Goal: Task Accomplishment & Management: Complete application form

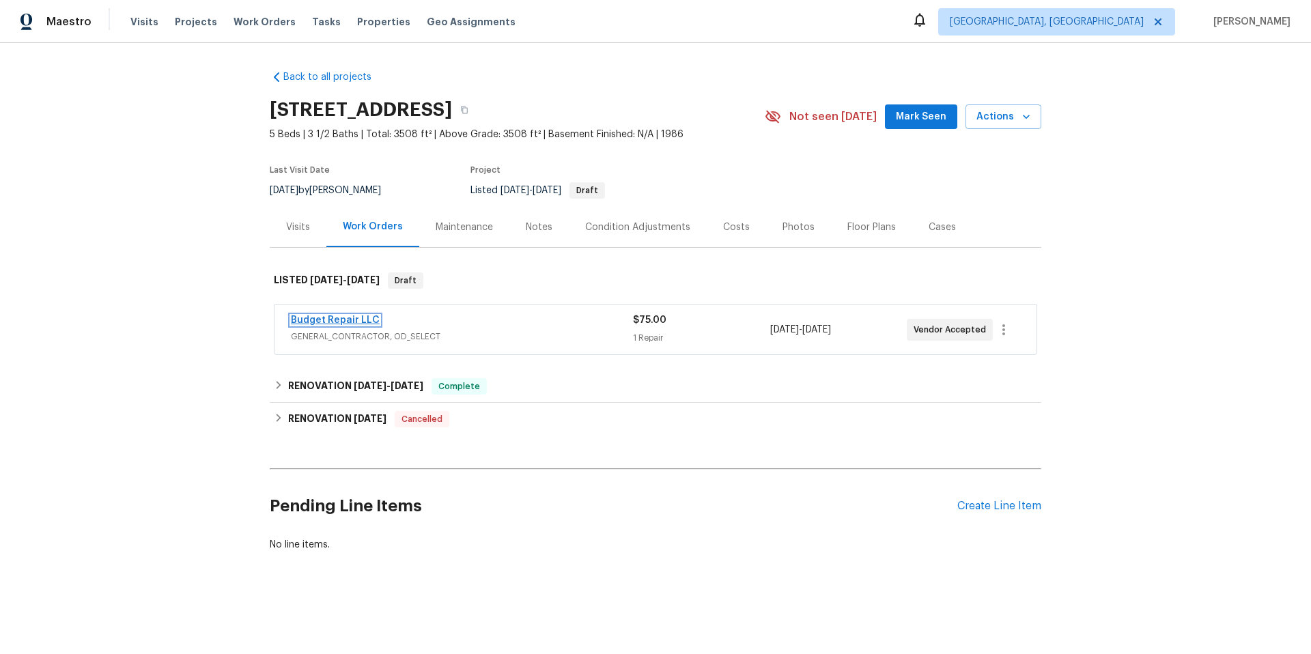
click at [357, 320] on link "Budget Repair LLC" at bounding box center [335, 321] width 89 height 10
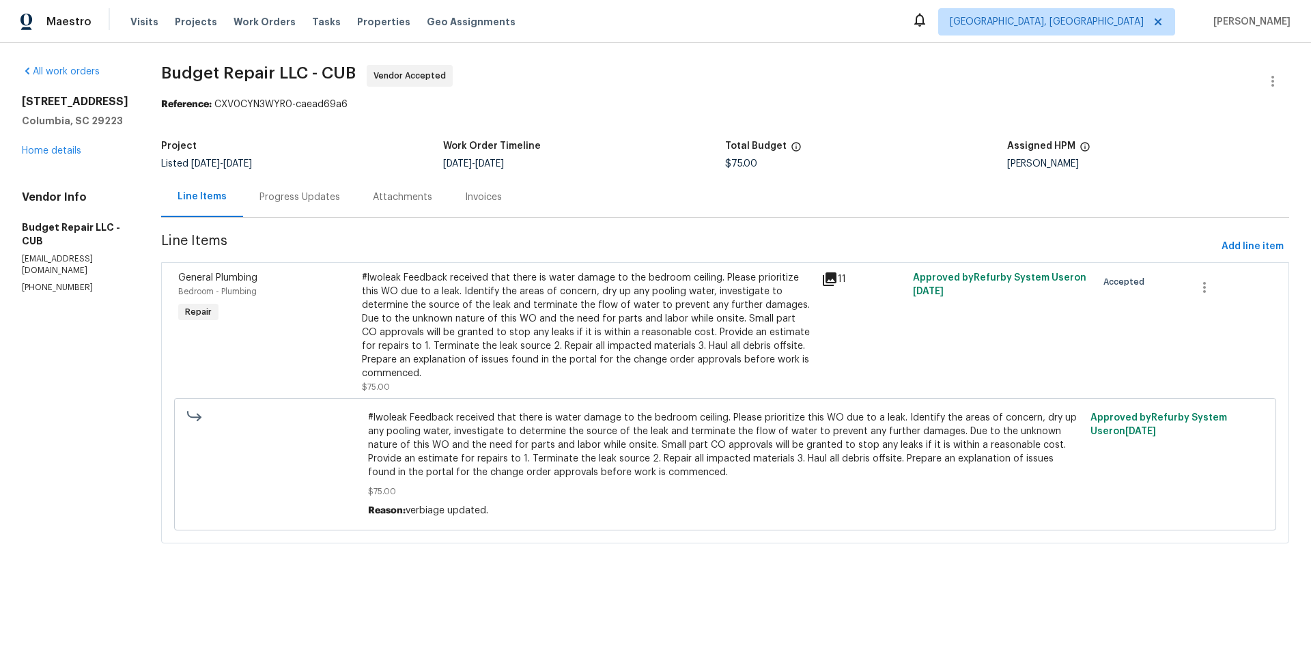
click at [582, 319] on div "#lwoleak Feedback received that there is water damage to the bedroom ceiling. P…" at bounding box center [587, 325] width 451 height 109
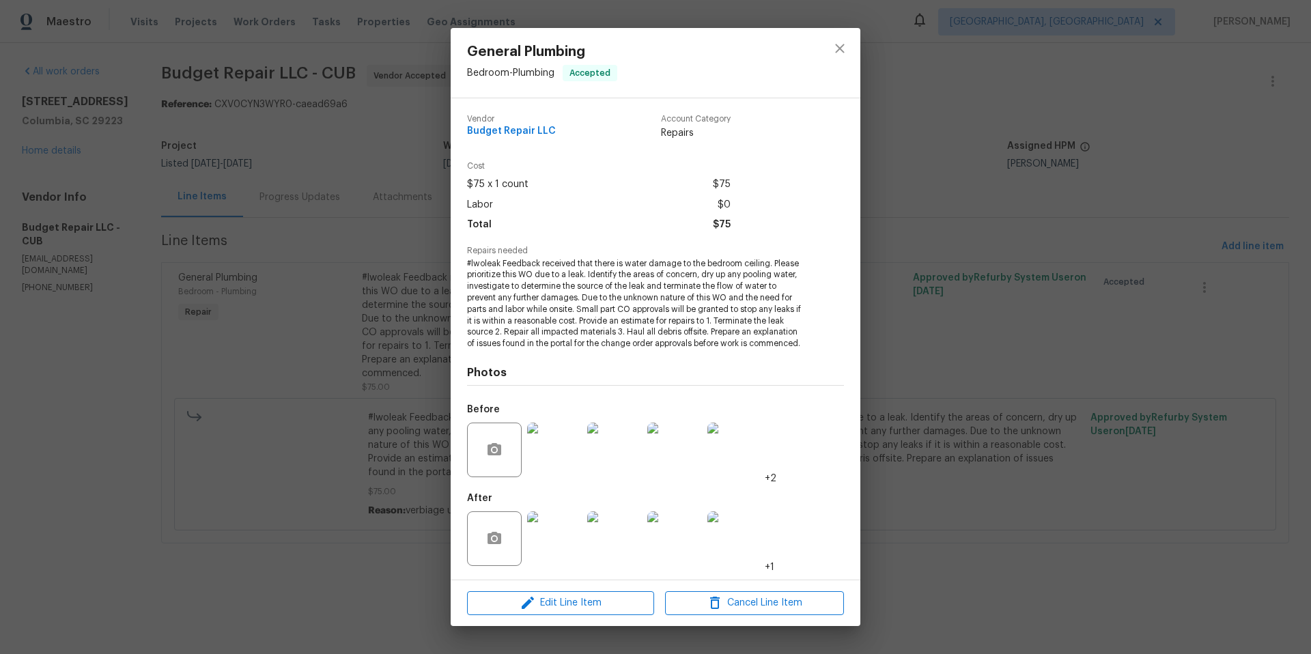
click at [533, 466] on img at bounding box center [554, 450] width 55 height 55
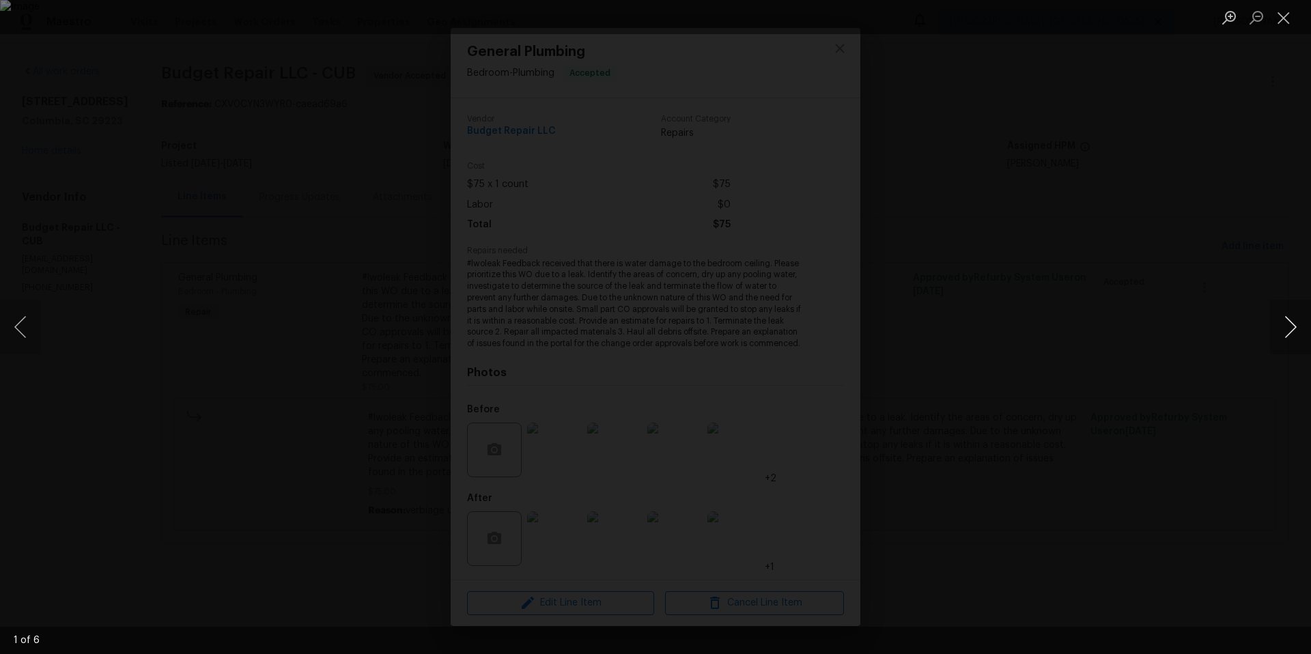
click at [1296, 320] on button "Next image" at bounding box center [1290, 327] width 41 height 55
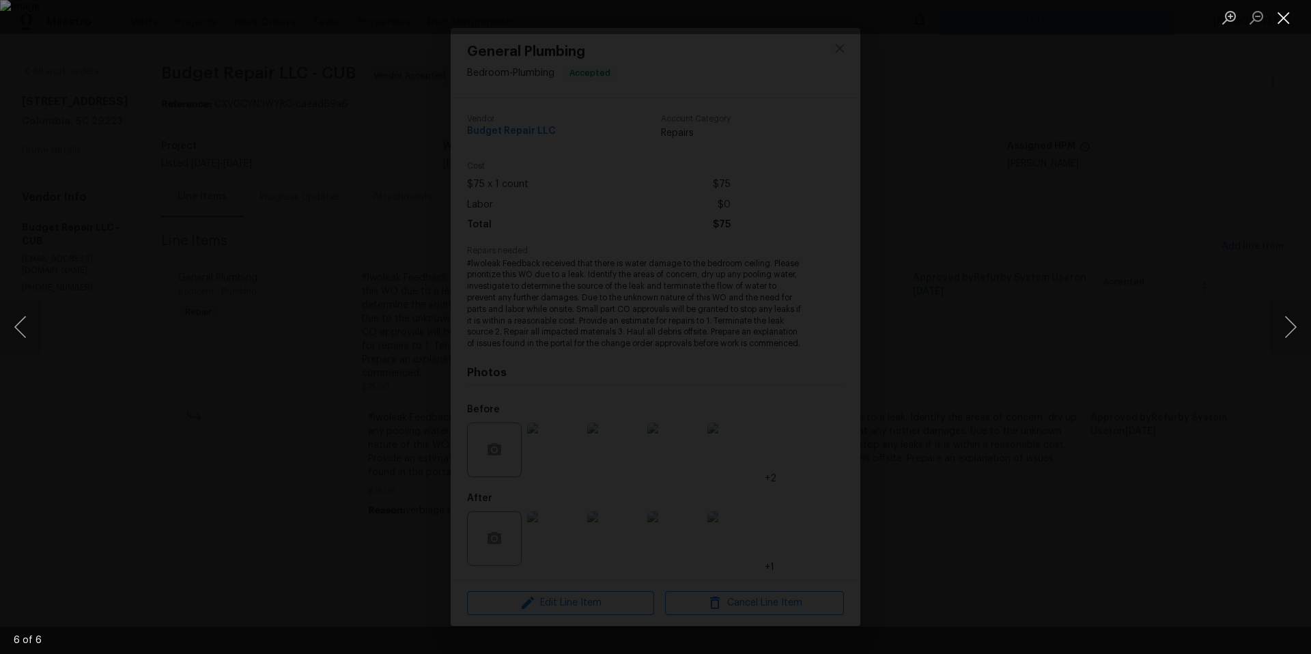
click at [1294, 16] on button "Close lightbox" at bounding box center [1283, 17] width 27 height 24
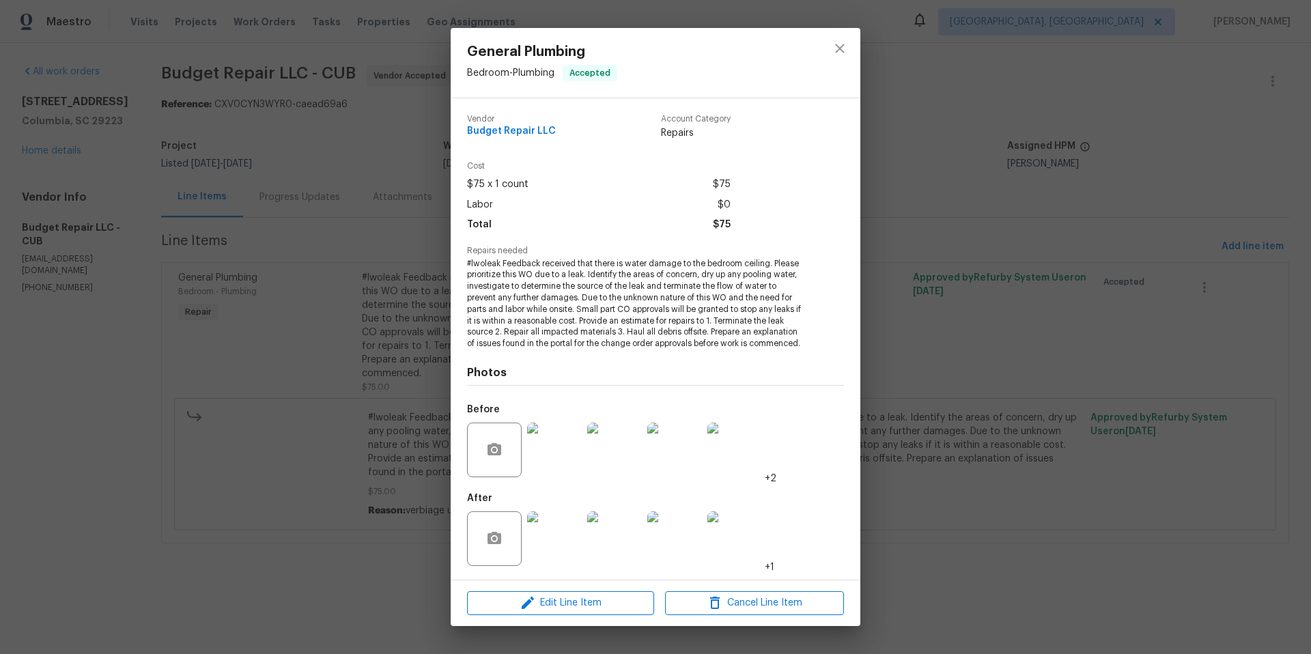
click at [566, 539] on img at bounding box center [554, 539] width 55 height 55
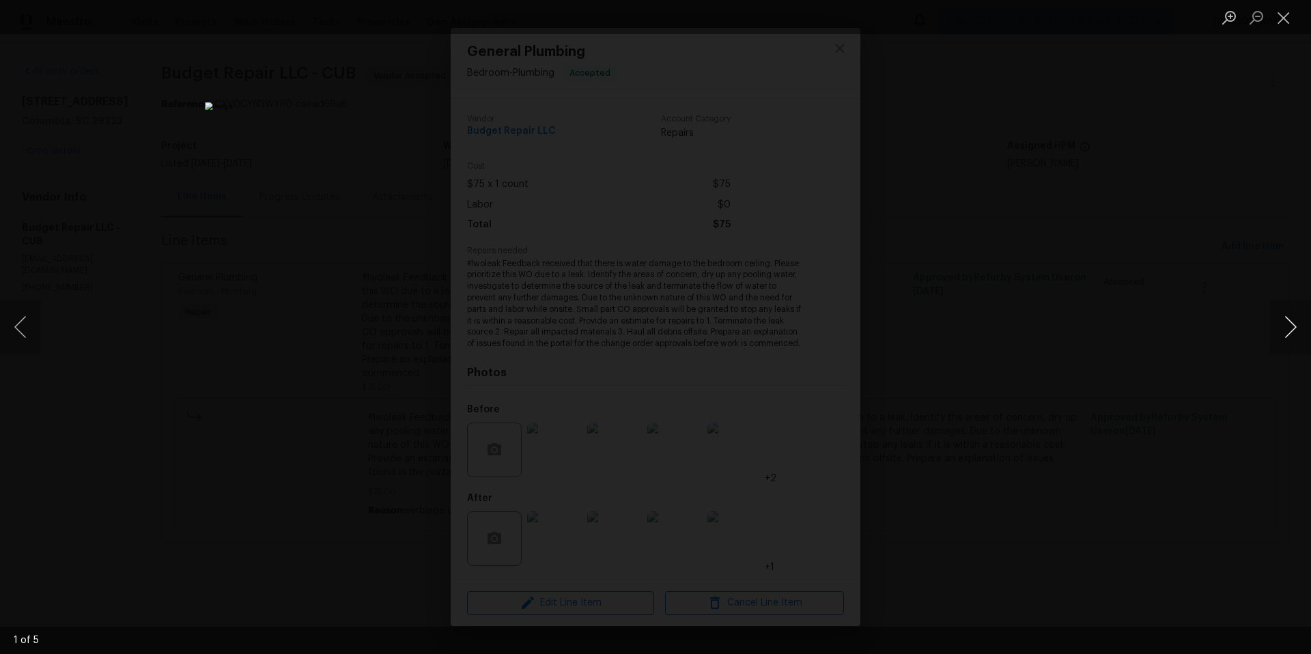
click at [1294, 319] on button "Next image" at bounding box center [1290, 327] width 41 height 55
click at [1292, 320] on button "Next image" at bounding box center [1290, 327] width 41 height 55
click at [1285, 13] on button "Close lightbox" at bounding box center [1283, 17] width 27 height 24
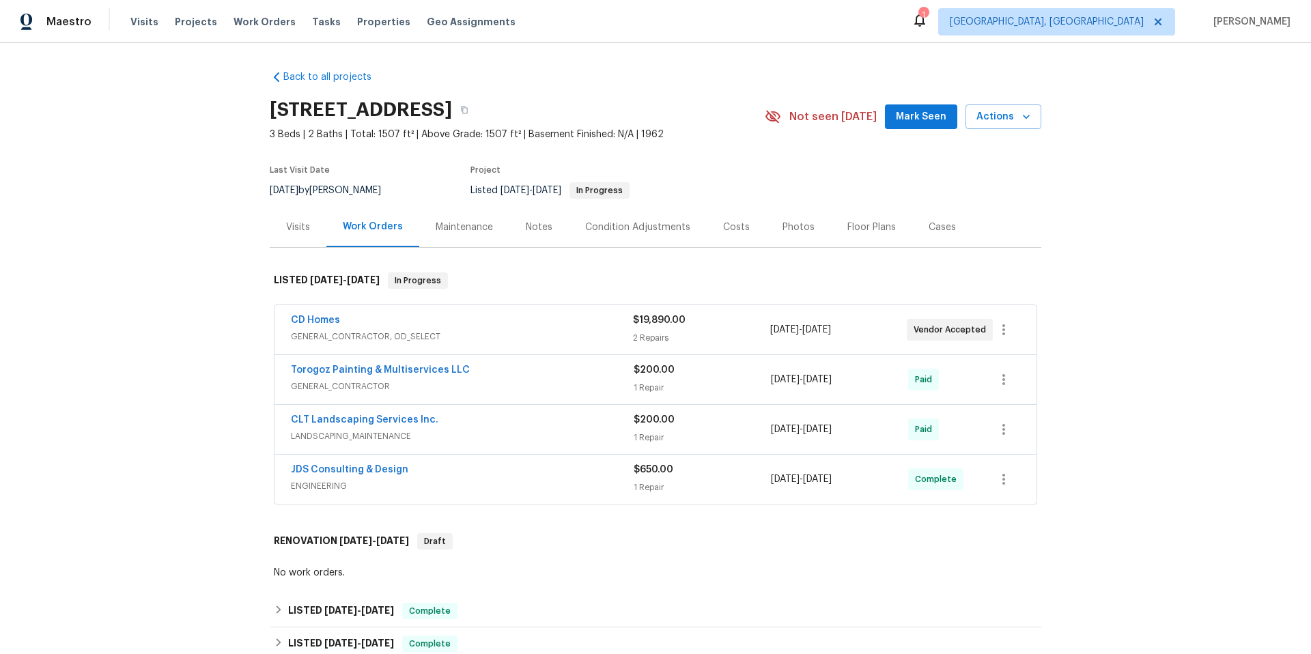
click at [653, 324] on span "$19,890.00" at bounding box center [659, 321] width 53 height 10
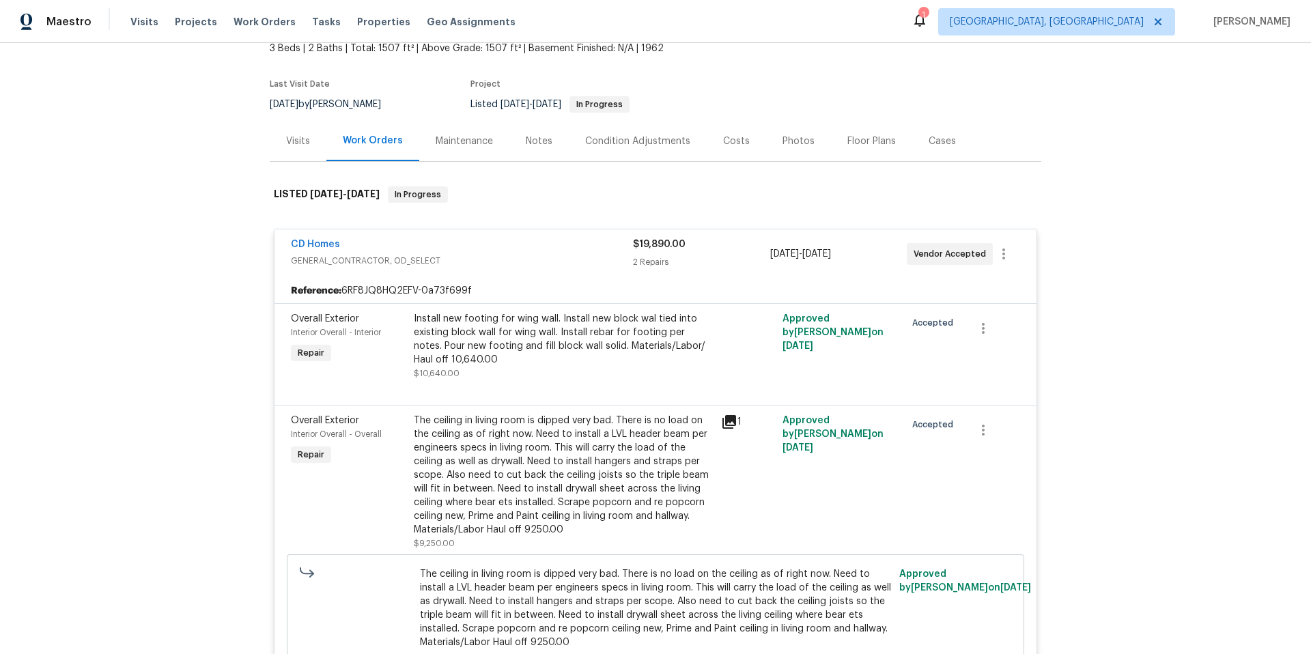
scroll to position [85, 0]
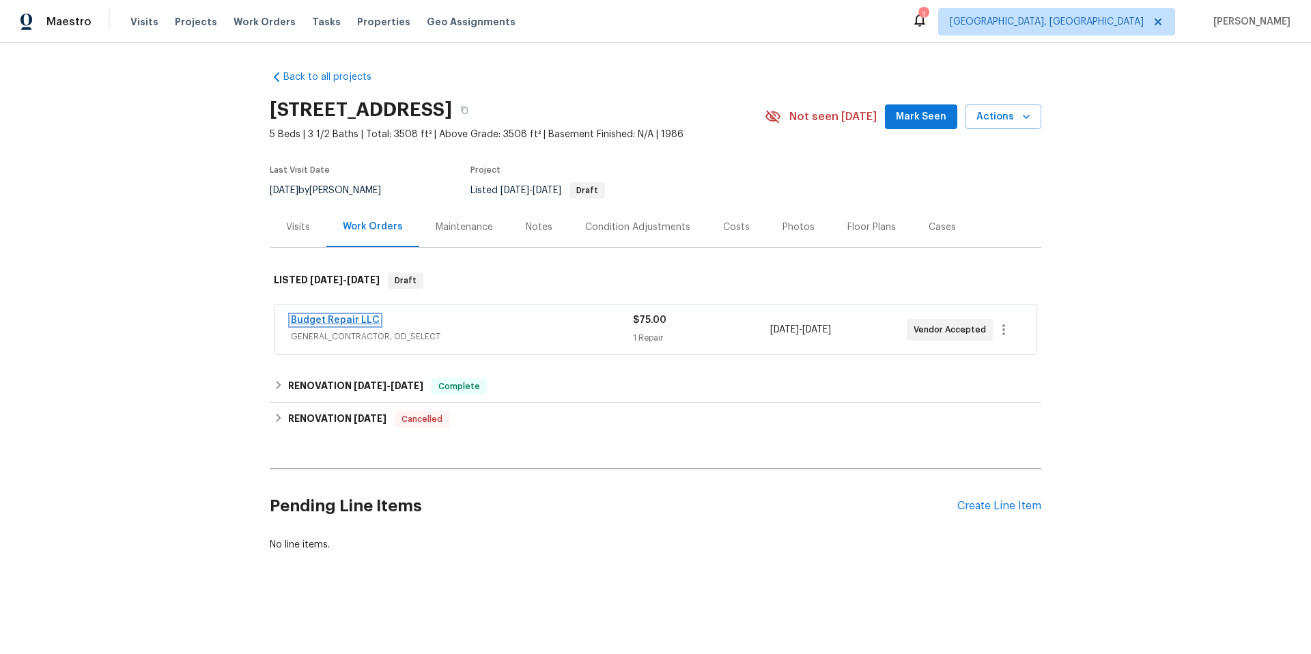
click at [357, 319] on link "Budget Repair LLC" at bounding box center [335, 321] width 89 height 10
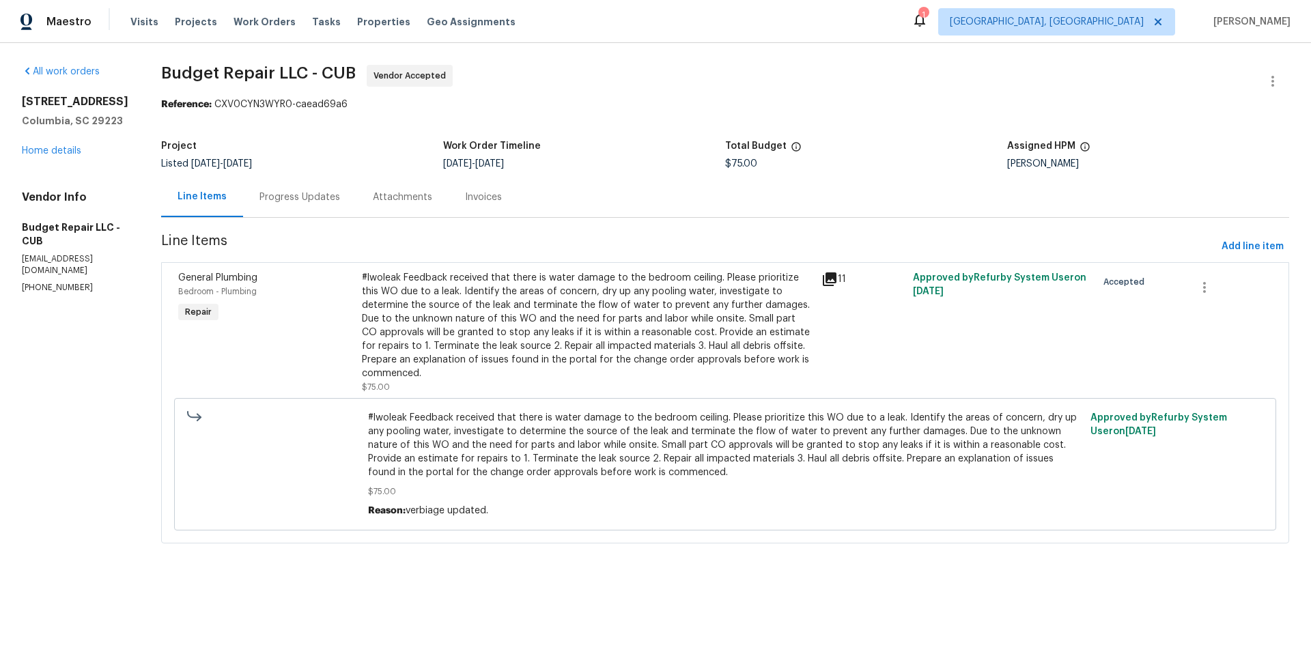
click at [311, 196] on div "Progress Updates" at bounding box center [300, 198] width 81 height 14
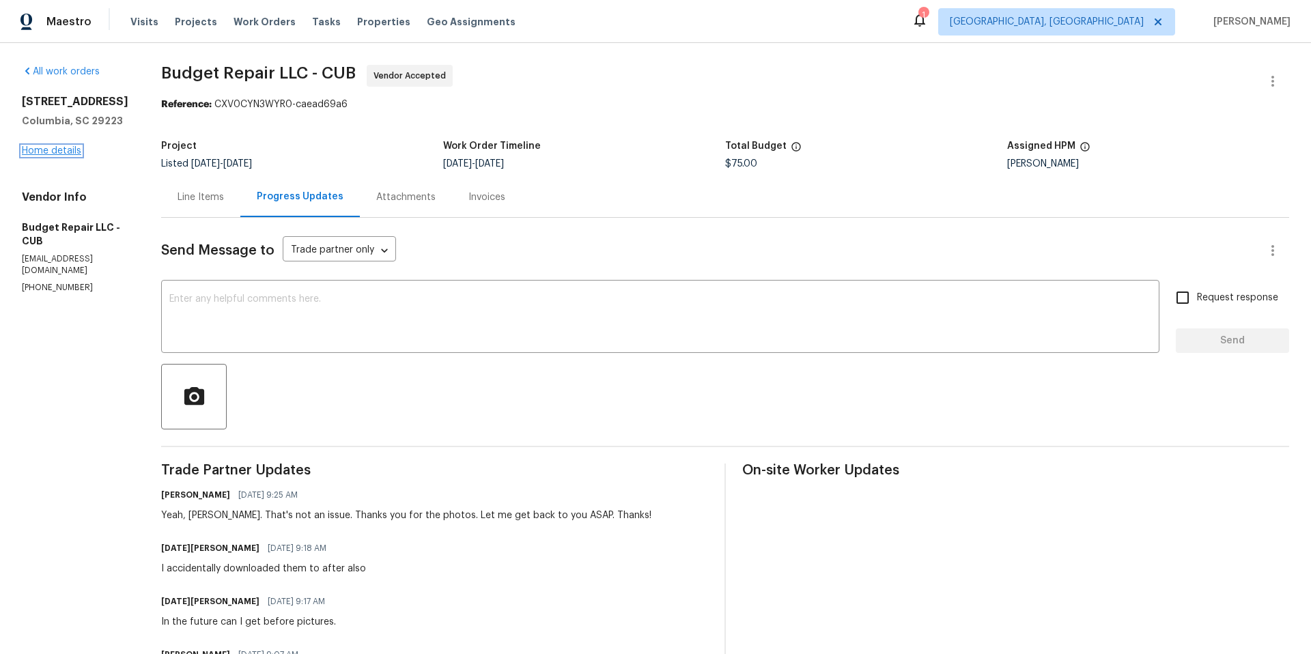
click at [40, 156] on link "Home details" at bounding box center [51, 151] width 59 height 10
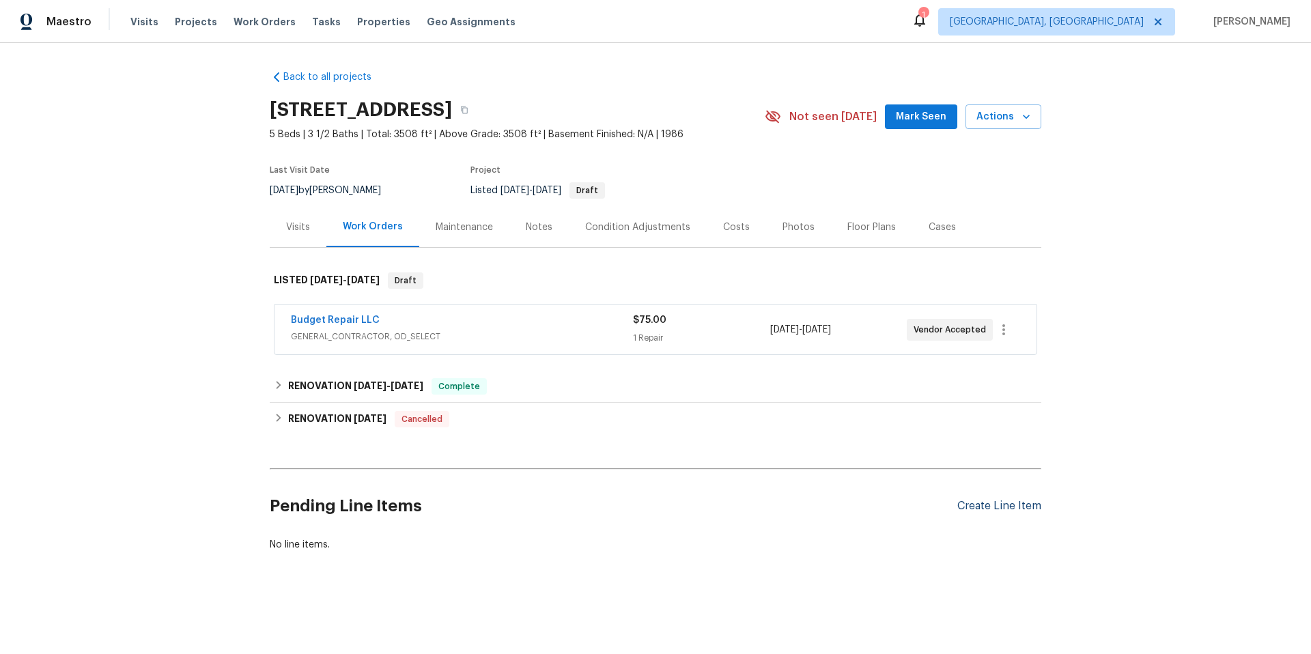
click at [1028, 507] on div "Create Line Item" at bounding box center [1000, 506] width 84 height 13
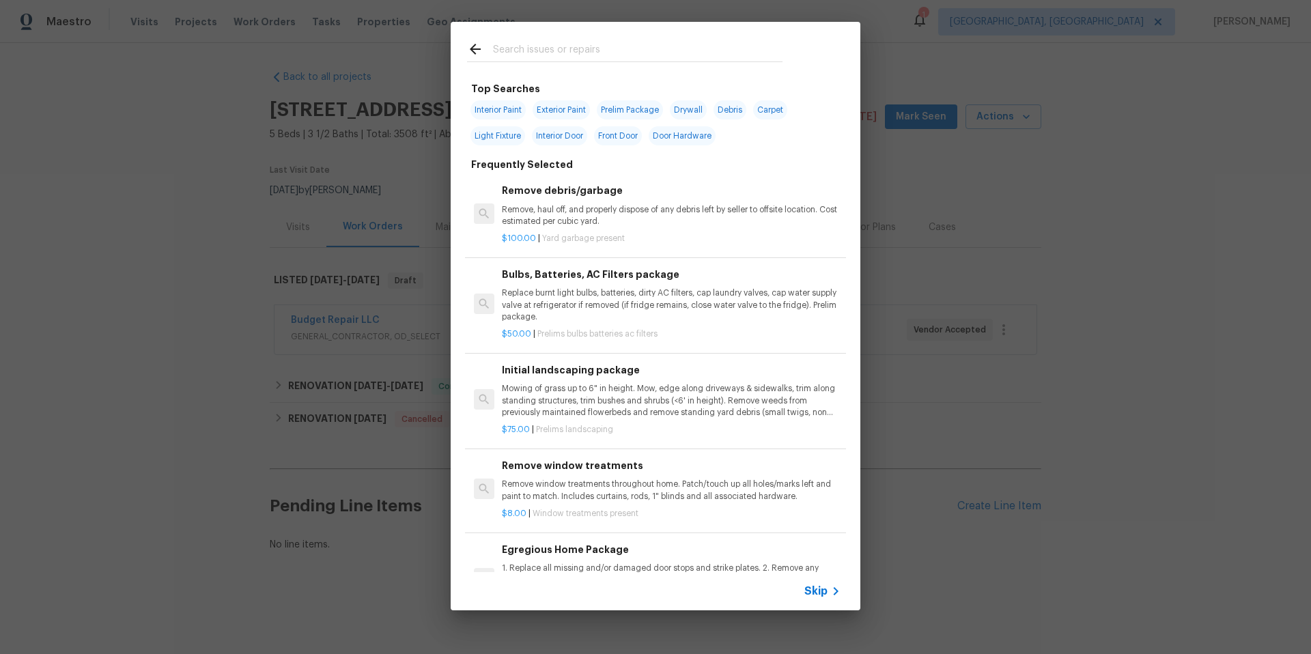
click at [818, 590] on span "Skip" at bounding box center [816, 592] width 23 height 14
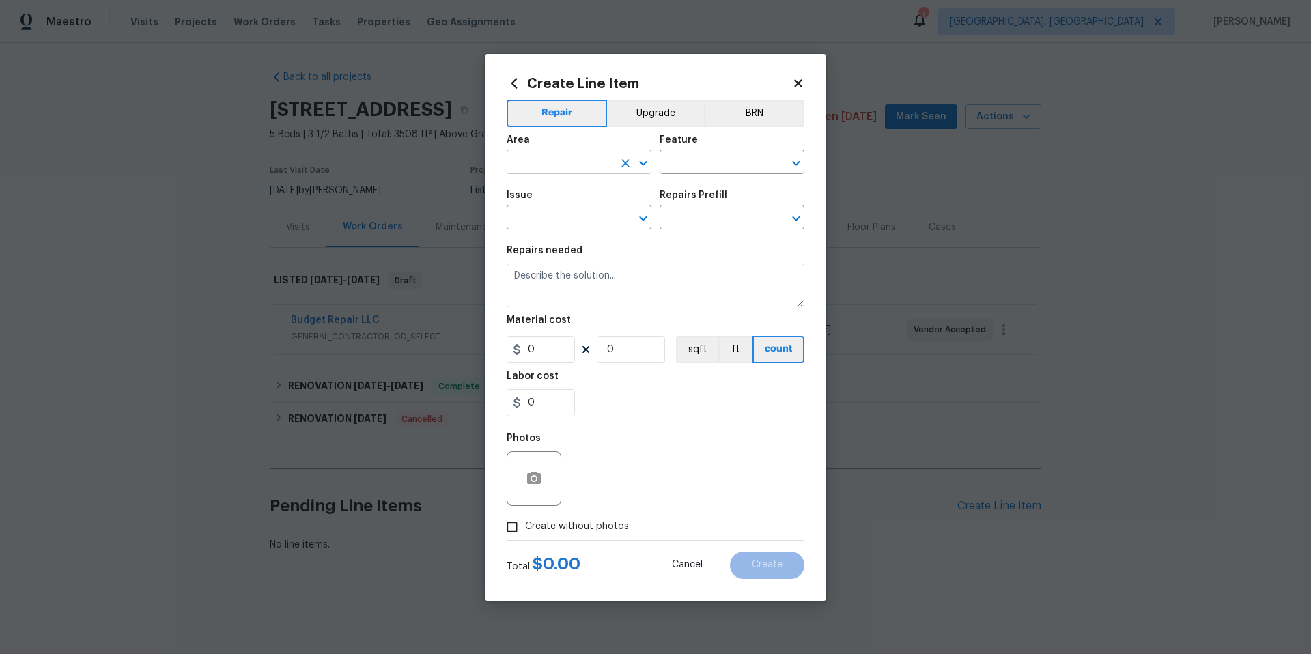
click at [546, 164] on input "text" at bounding box center [560, 163] width 107 height 21
drag, startPoint x: 548, startPoint y: 193, endPoint x: 564, endPoint y: 192, distance: 16.4
click at [548, 193] on li "Bedroom" at bounding box center [579, 193] width 145 height 23
type input "Bedroom"
click at [695, 169] on input "text" at bounding box center [713, 163] width 107 height 21
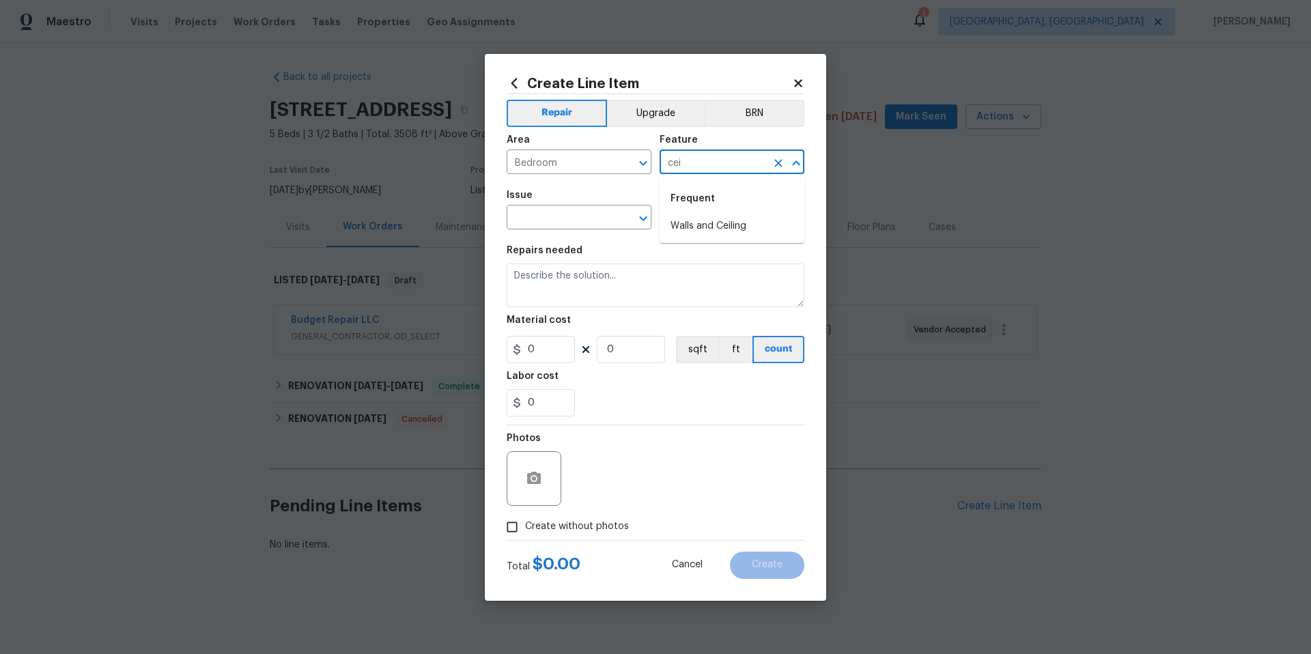
type input "cei"
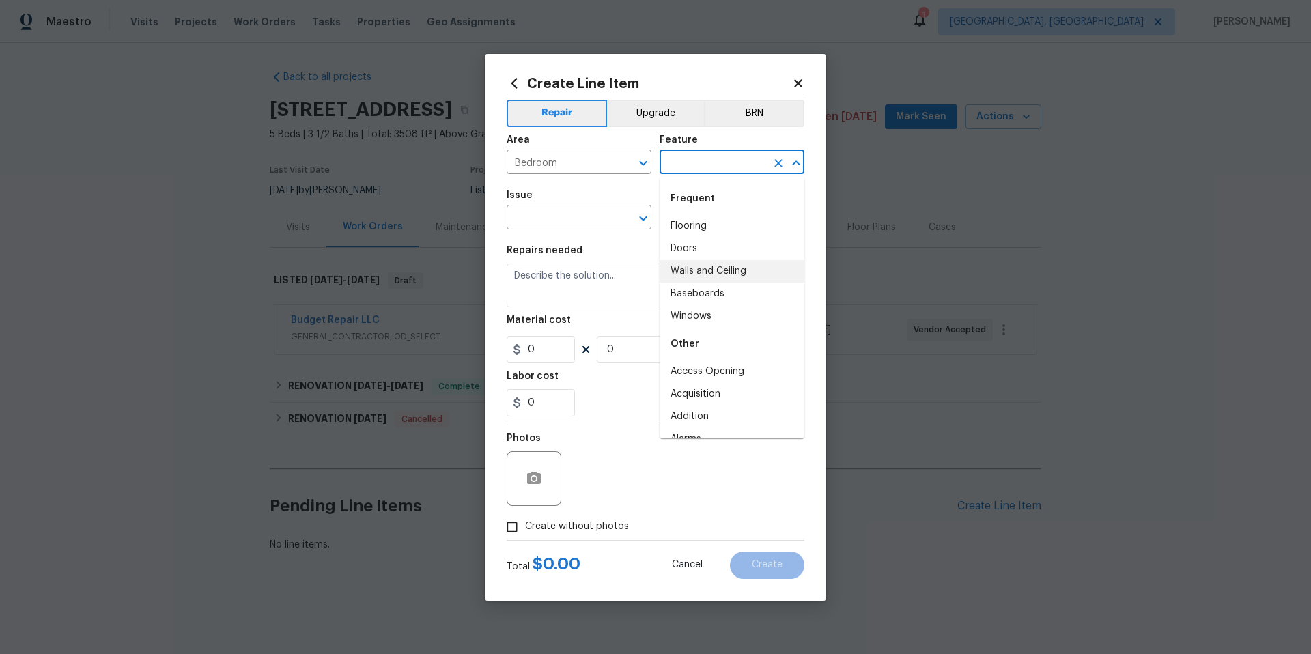
drag, startPoint x: 699, startPoint y: 270, endPoint x: 586, endPoint y: 251, distance: 114.9
click at [695, 269] on li "Walls and Ceiling" at bounding box center [732, 271] width 145 height 23
type input "Walls and Ceiling"
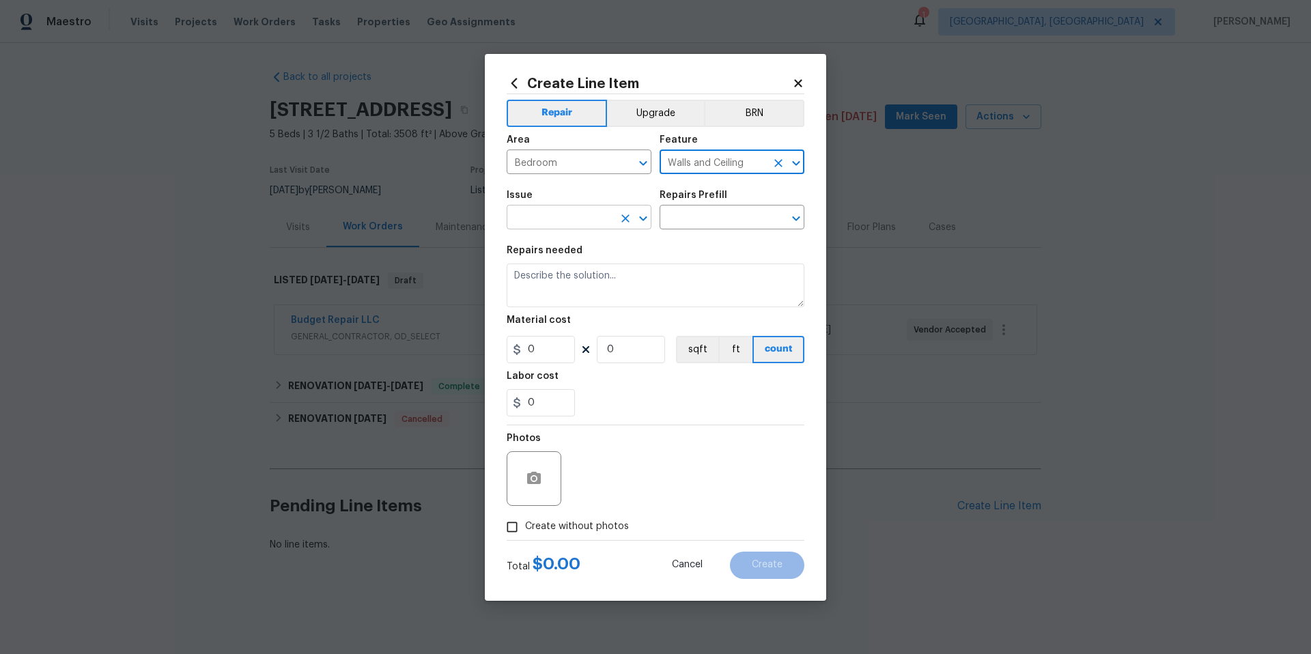
click at [544, 213] on input "text" at bounding box center [560, 218] width 107 height 21
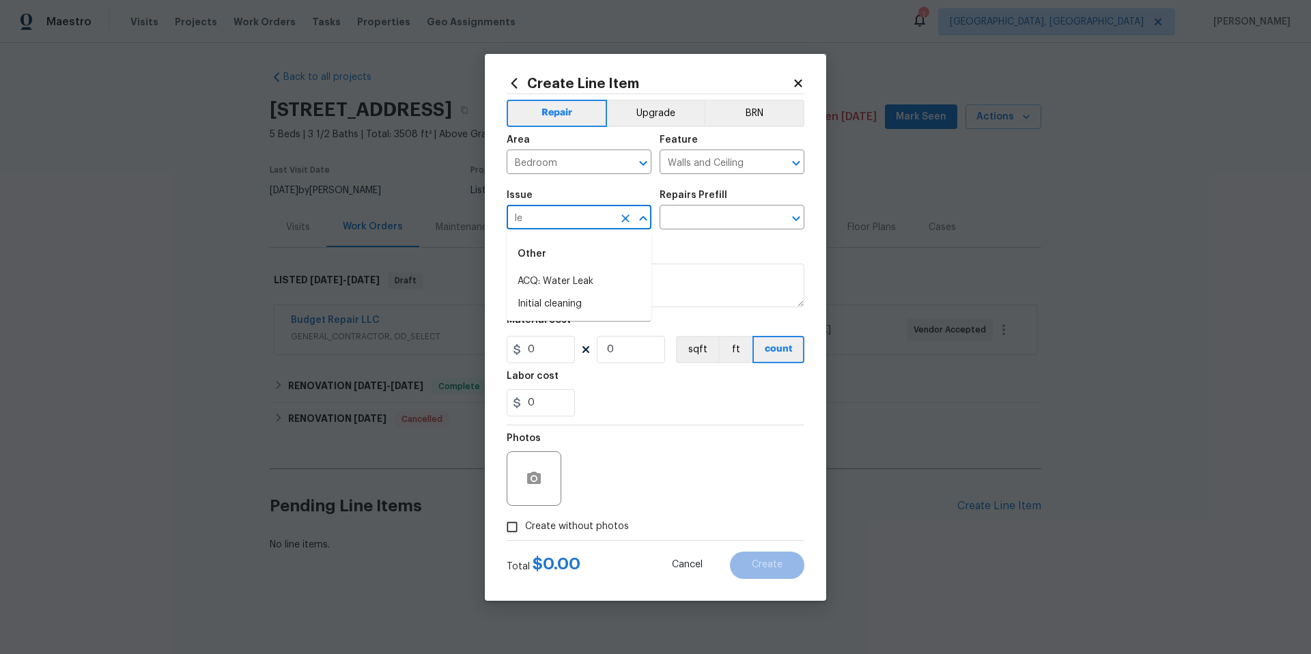
type input "l"
click at [574, 304] on li "General Plumbing" at bounding box center [579, 304] width 145 height 23
type input "General Plumbing"
click at [682, 216] on input "text" at bounding box center [713, 218] width 107 height 21
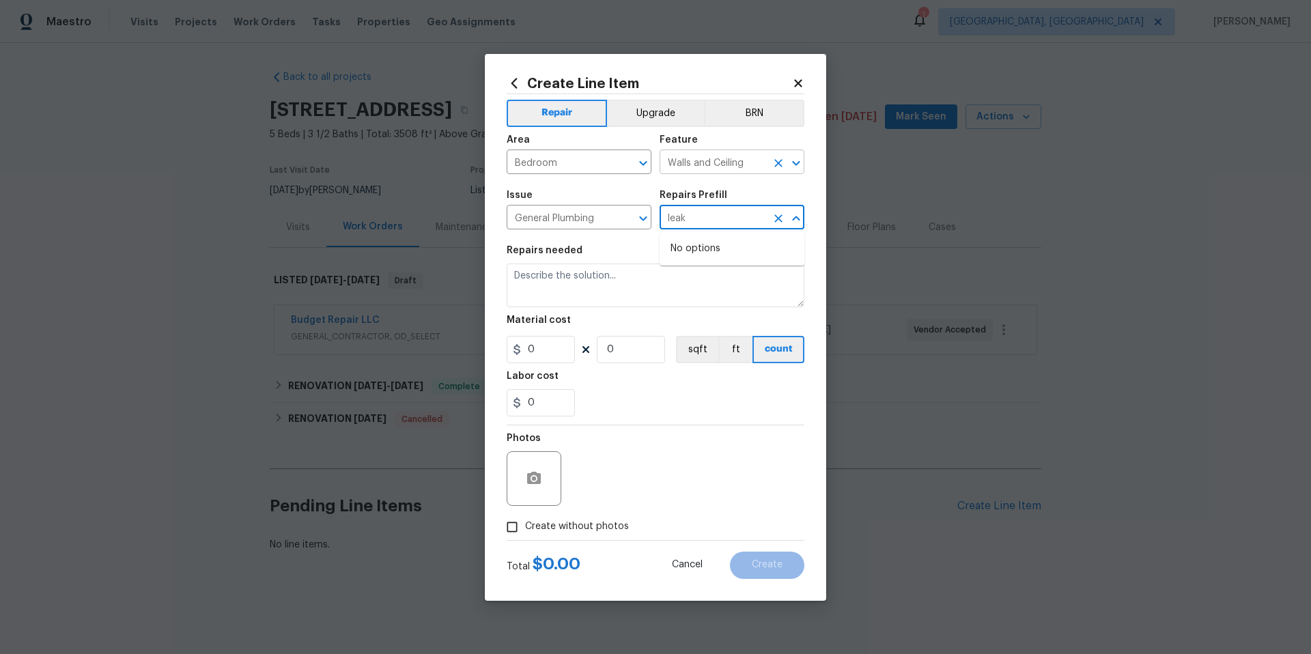
type input "leak"
drag, startPoint x: 708, startPoint y: 167, endPoint x: 732, endPoint y: 165, distance: 24.7
click at [708, 167] on input "Walls and Ceiling" at bounding box center [713, 163] width 107 height 21
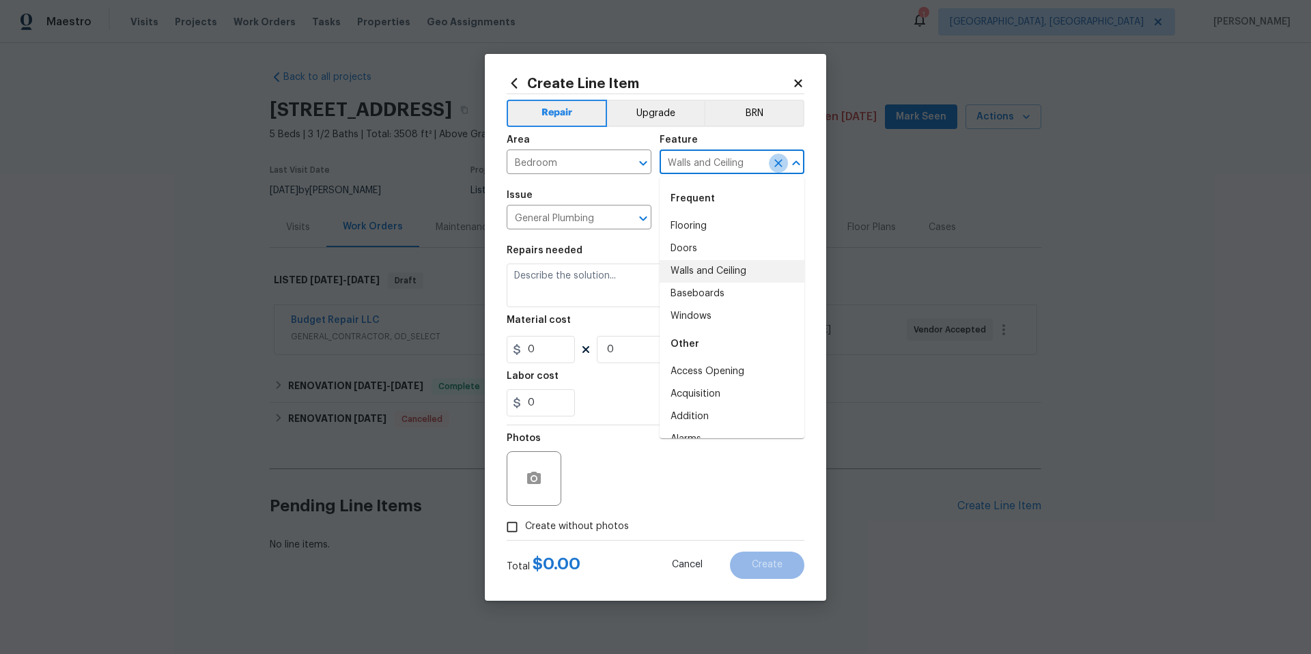
drag, startPoint x: 772, startPoint y: 161, endPoint x: 727, endPoint y: 160, distance: 44.4
click at [772, 160] on icon "Clear" at bounding box center [779, 163] width 14 height 14
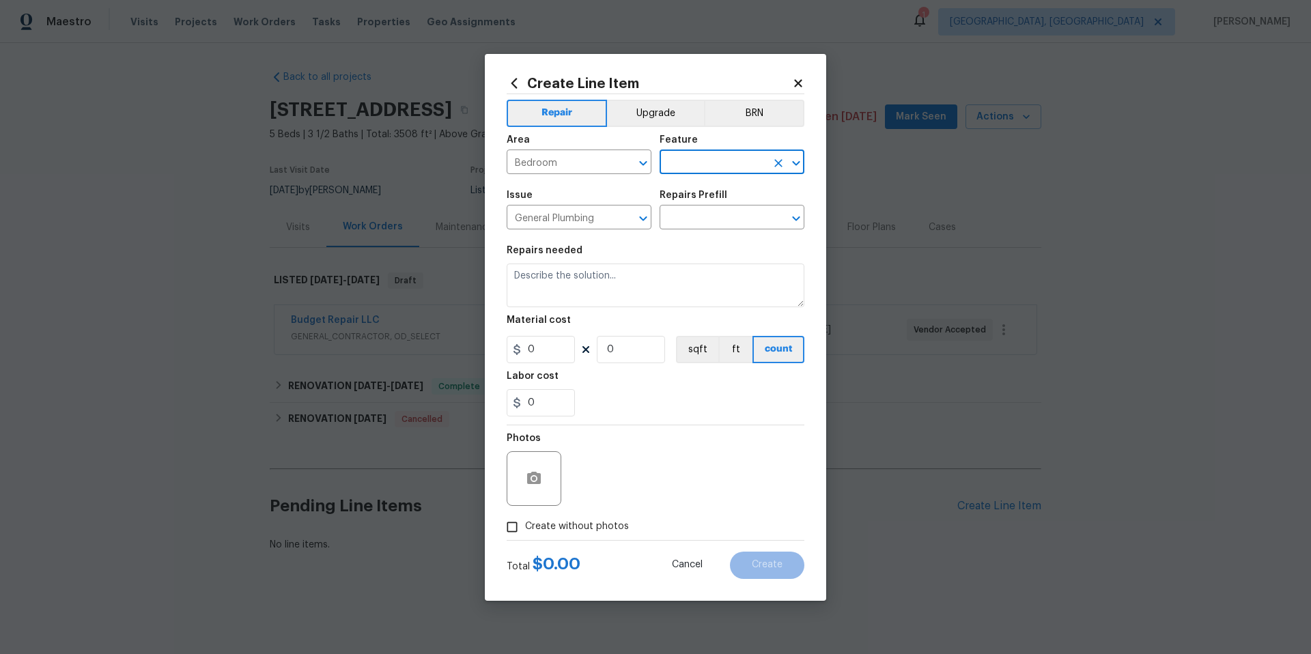
click at [716, 160] on input "text" at bounding box center [713, 163] width 107 height 21
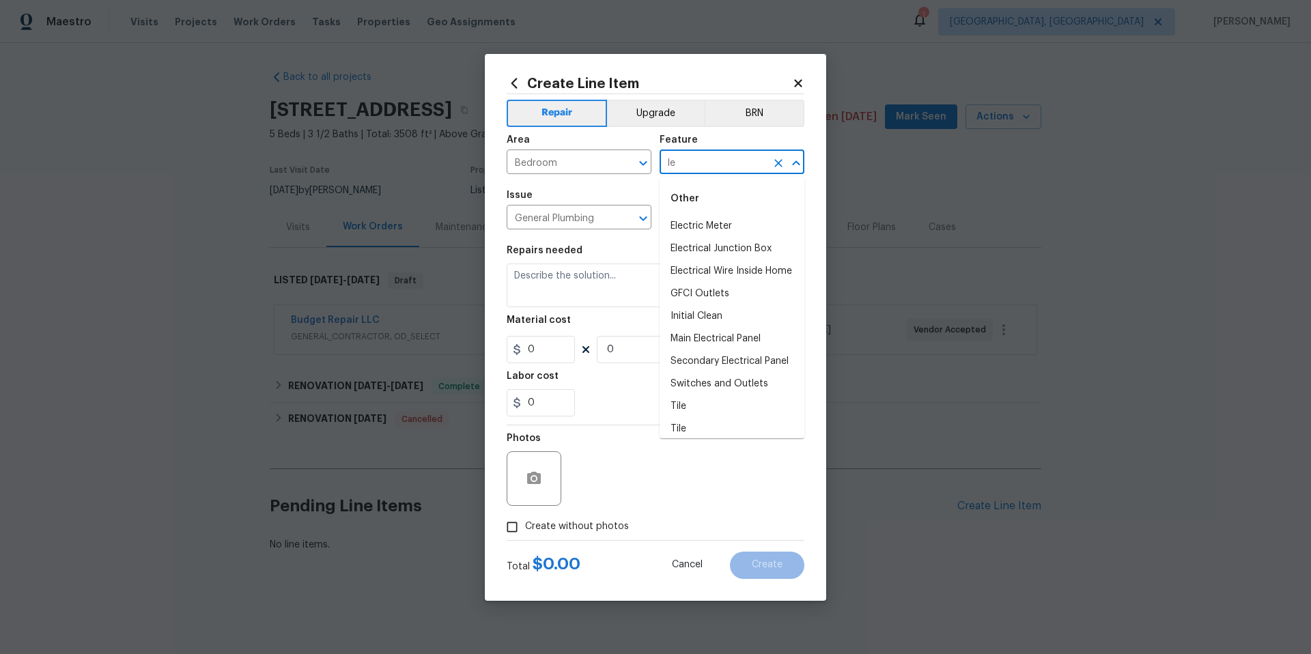
type input "l"
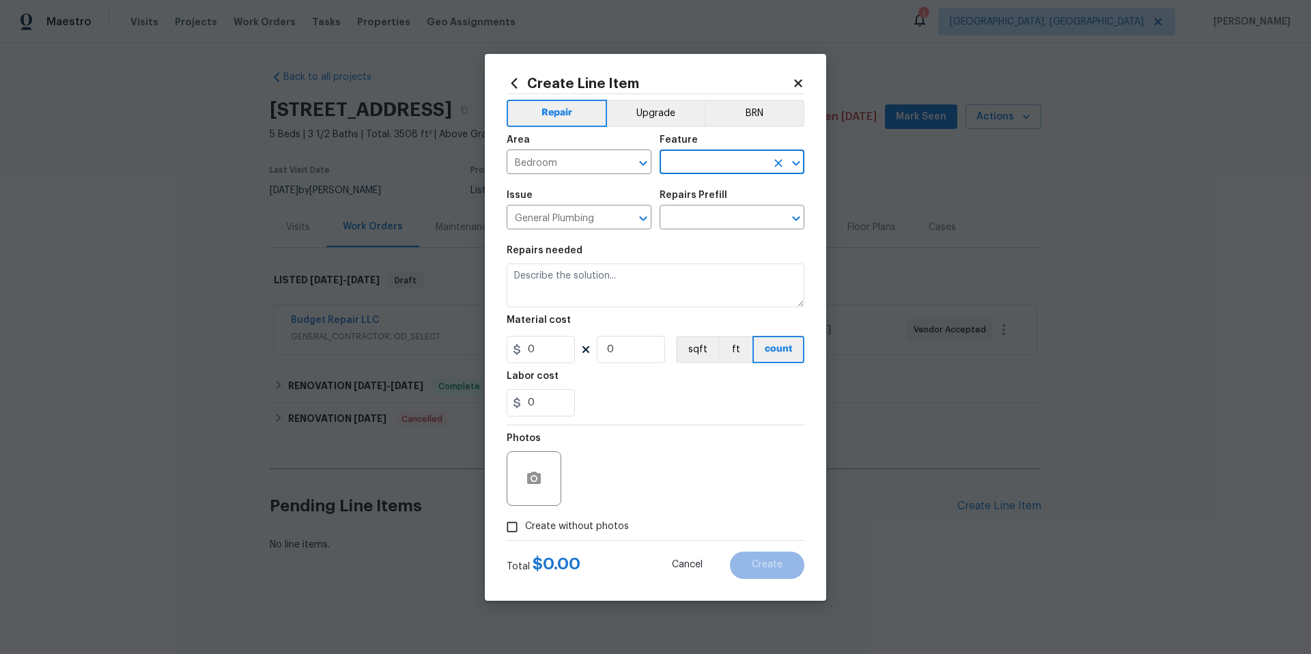
click at [706, 163] on input "text" at bounding box center [713, 163] width 107 height 21
click at [715, 228] on li "Walls and Ceiling" at bounding box center [732, 226] width 145 height 23
click at [724, 217] on input "text" at bounding box center [713, 218] width 107 height 21
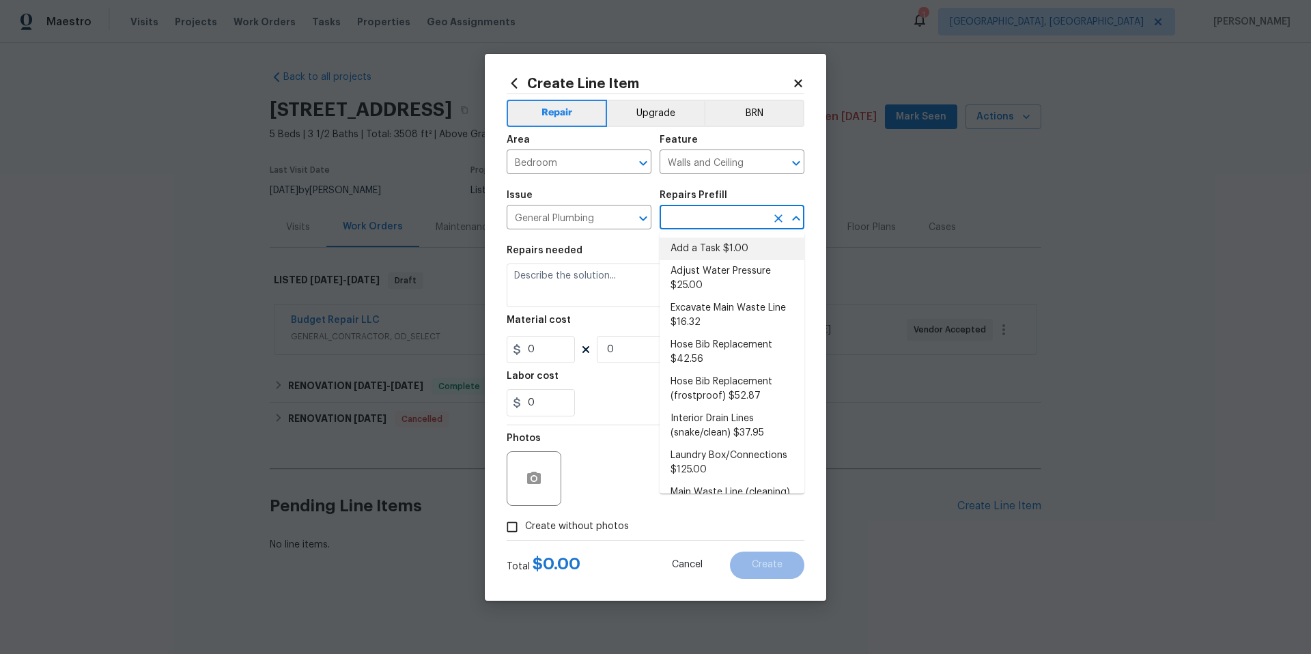
click at [716, 252] on li "Add a Task $1.00" at bounding box center [732, 249] width 145 height 23
type input "Plumbing"
type input "Add a Task $1.00"
type textarea "HPM to detail"
type input "1"
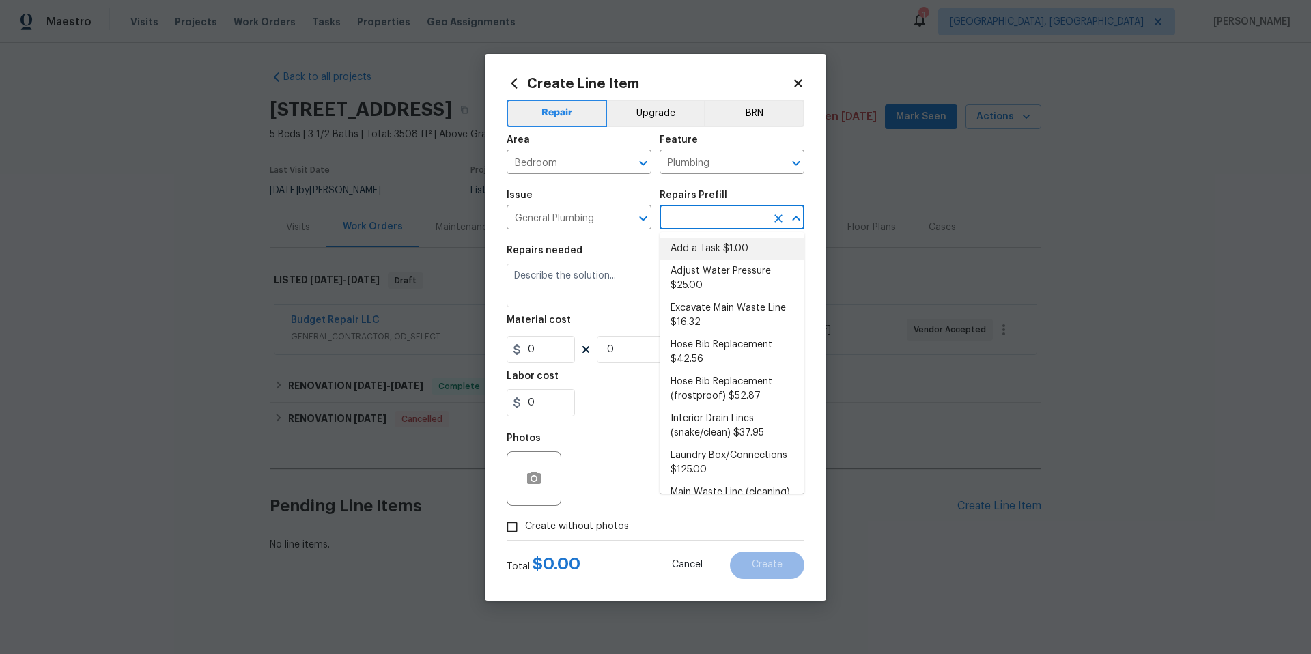
type input "1"
click at [803, 85] on icon at bounding box center [798, 83] width 12 height 12
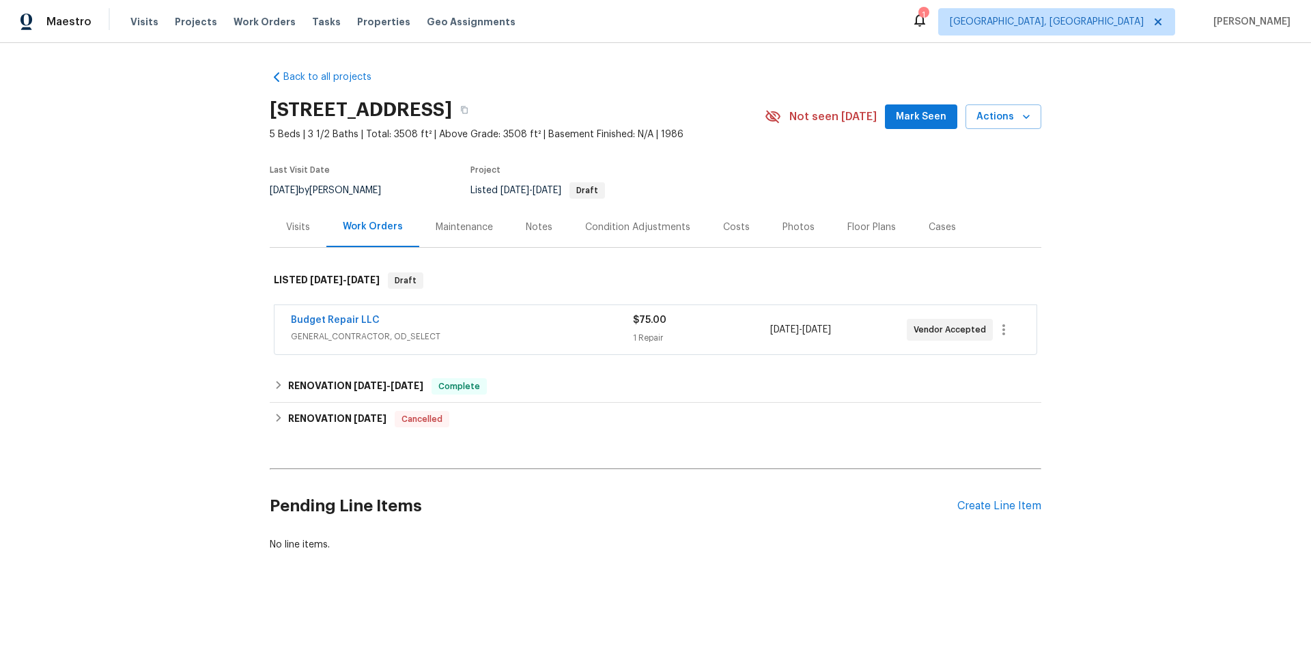
click at [493, 311] on div "Budget Repair LLC GENERAL_CONTRACTOR, OD_SELECT $75.00 1 Repair [DATE] - [DATE]…" at bounding box center [656, 329] width 762 height 49
click at [354, 336] on span "GENERAL_CONTRACTOR, OD_SELECT" at bounding box center [462, 337] width 342 height 14
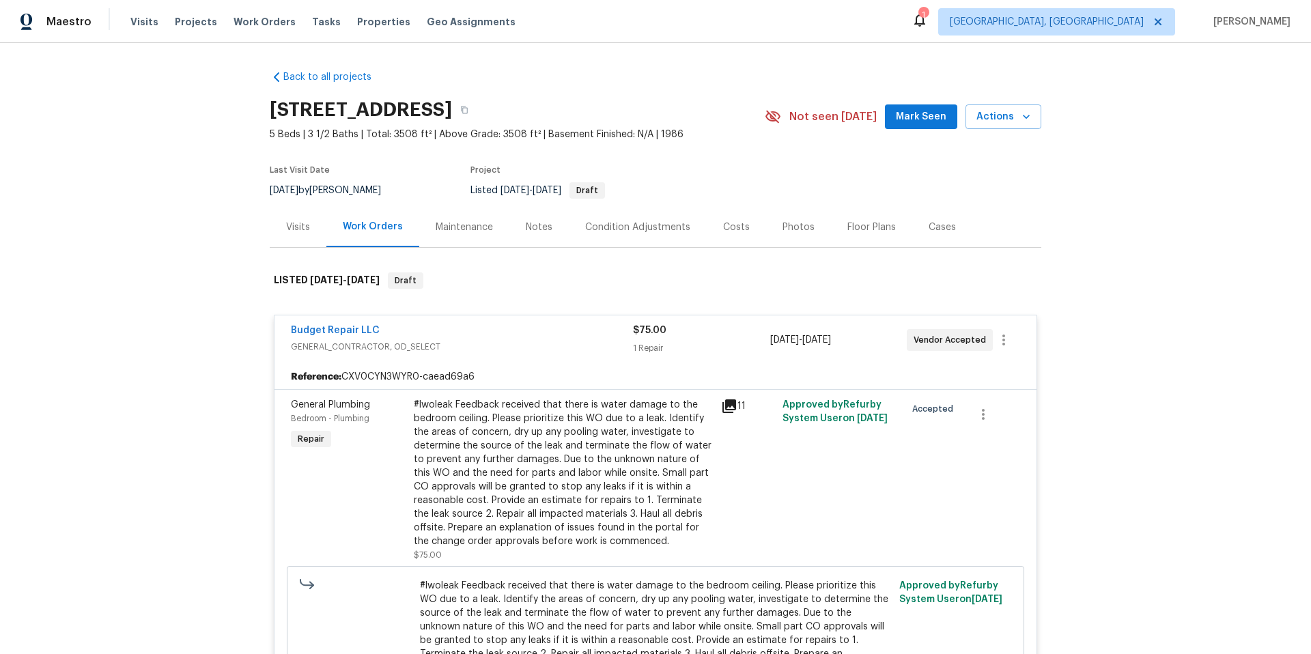
click at [464, 433] on div "#lwoleak Feedback received that there is water damage to the bedroom ceiling. P…" at bounding box center [563, 473] width 299 height 150
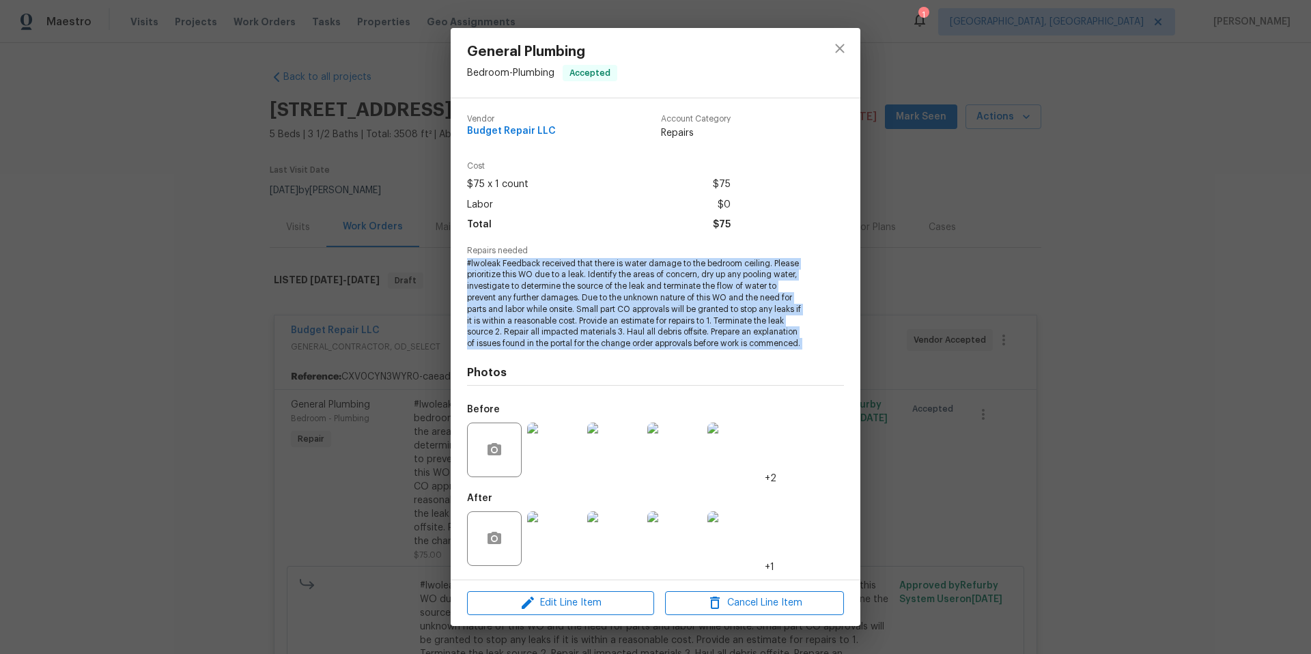
drag, startPoint x: 464, startPoint y: 262, endPoint x: 810, endPoint y: 350, distance: 357.3
click at [811, 350] on div "Vendor Budget Repair LLC Account Category Repairs Cost $75 x 1 count $75 Labor …" at bounding box center [656, 339] width 410 height 482
copy span "#lwoleak Feedback received that there is water damage to the bedroom ceiling. P…"
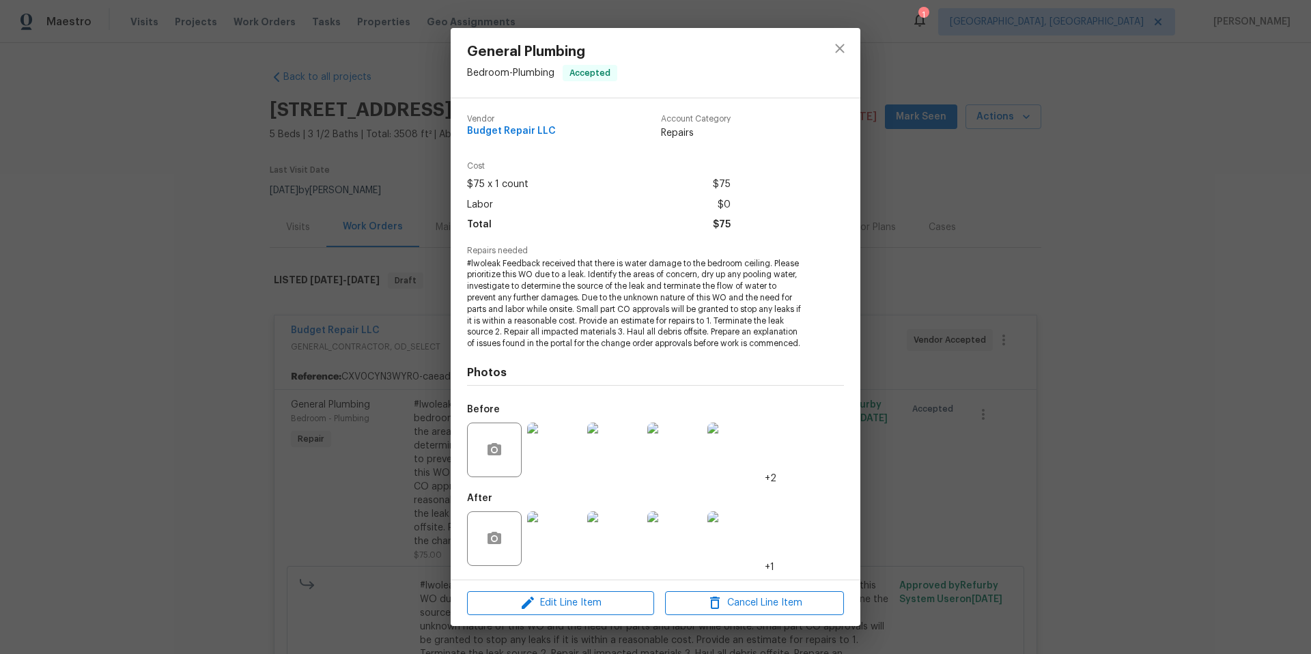
click at [212, 202] on div "General Plumbing Bedroom - Plumbing Accepted Vendor Budget Repair LLC Account C…" at bounding box center [655, 327] width 1311 height 654
